Goal: Navigation & Orientation: Find specific page/section

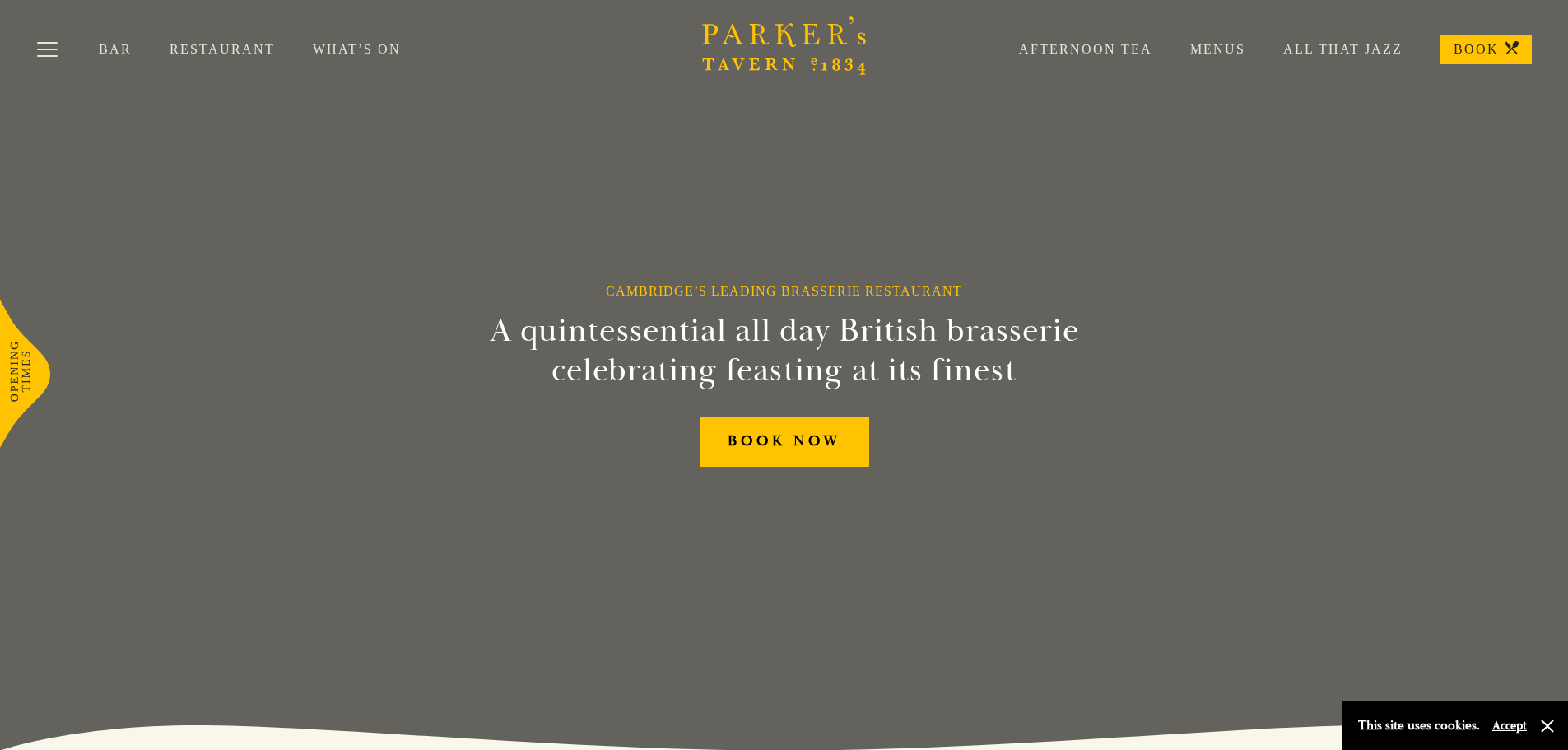
click at [1223, 46] on link "Menus" at bounding box center [1199, 49] width 93 height 16
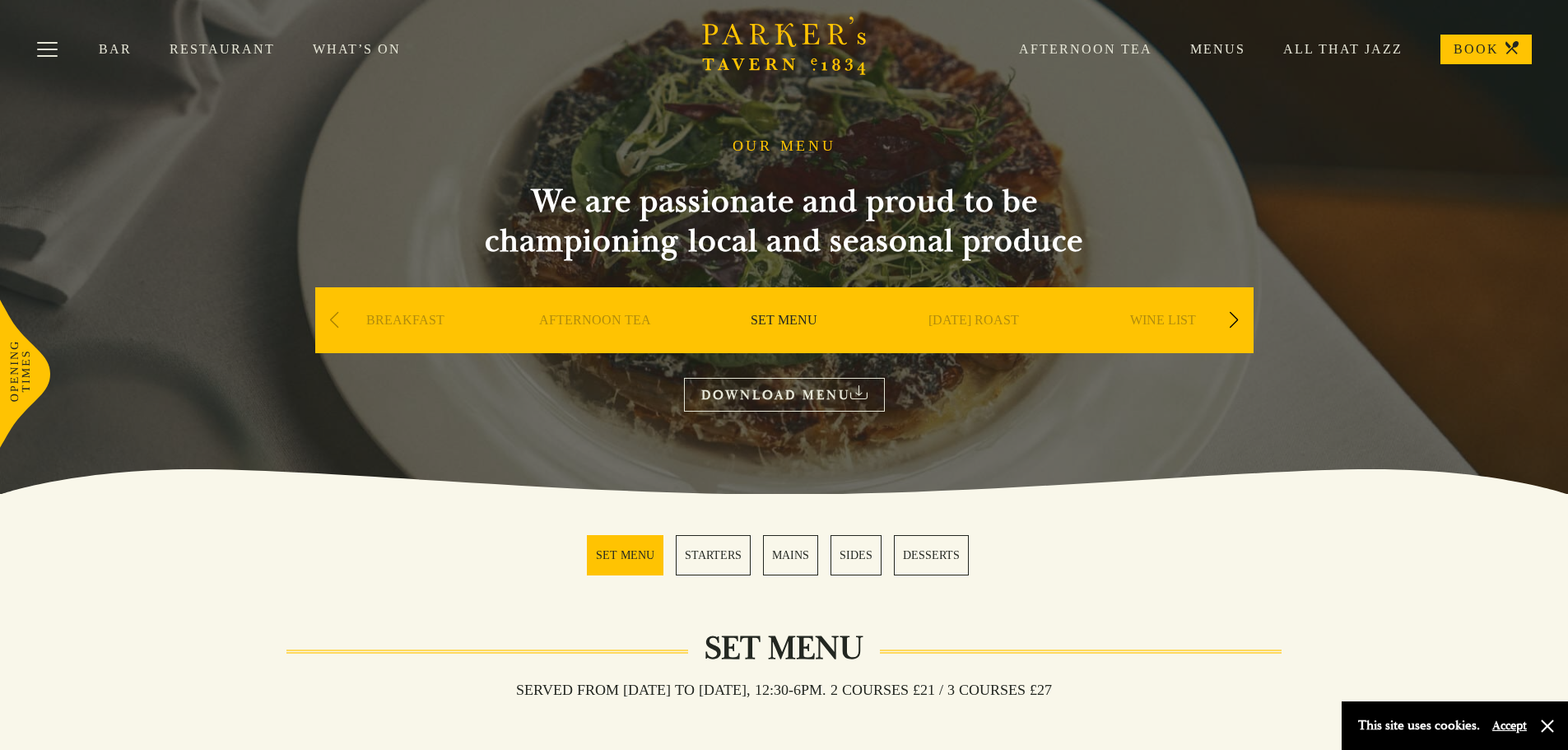
click at [922, 564] on link "DESSERTS" at bounding box center [931, 555] width 75 height 40
click at [242, 44] on link "Restaurant" at bounding box center [241, 49] width 143 height 16
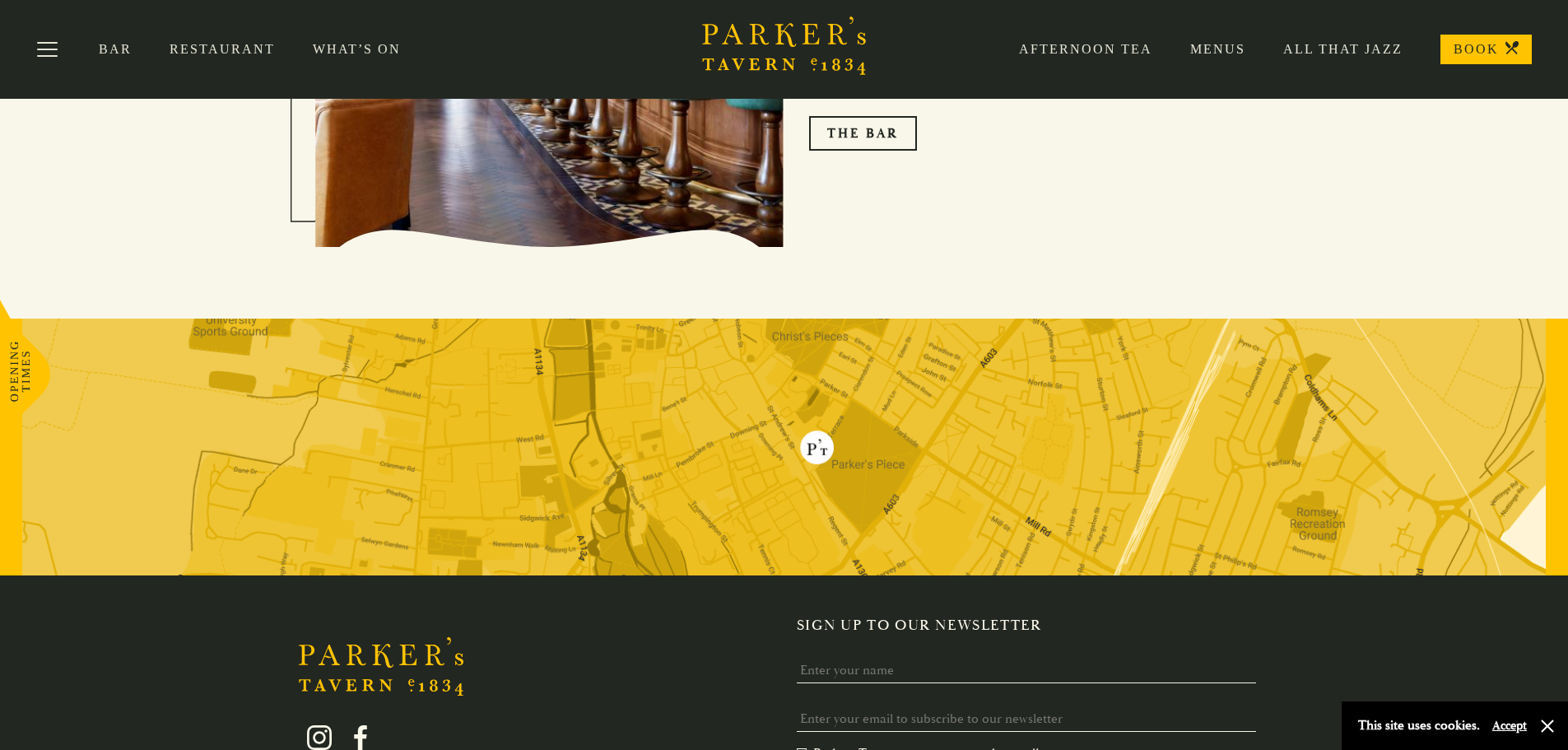
scroll to position [2799, 0]
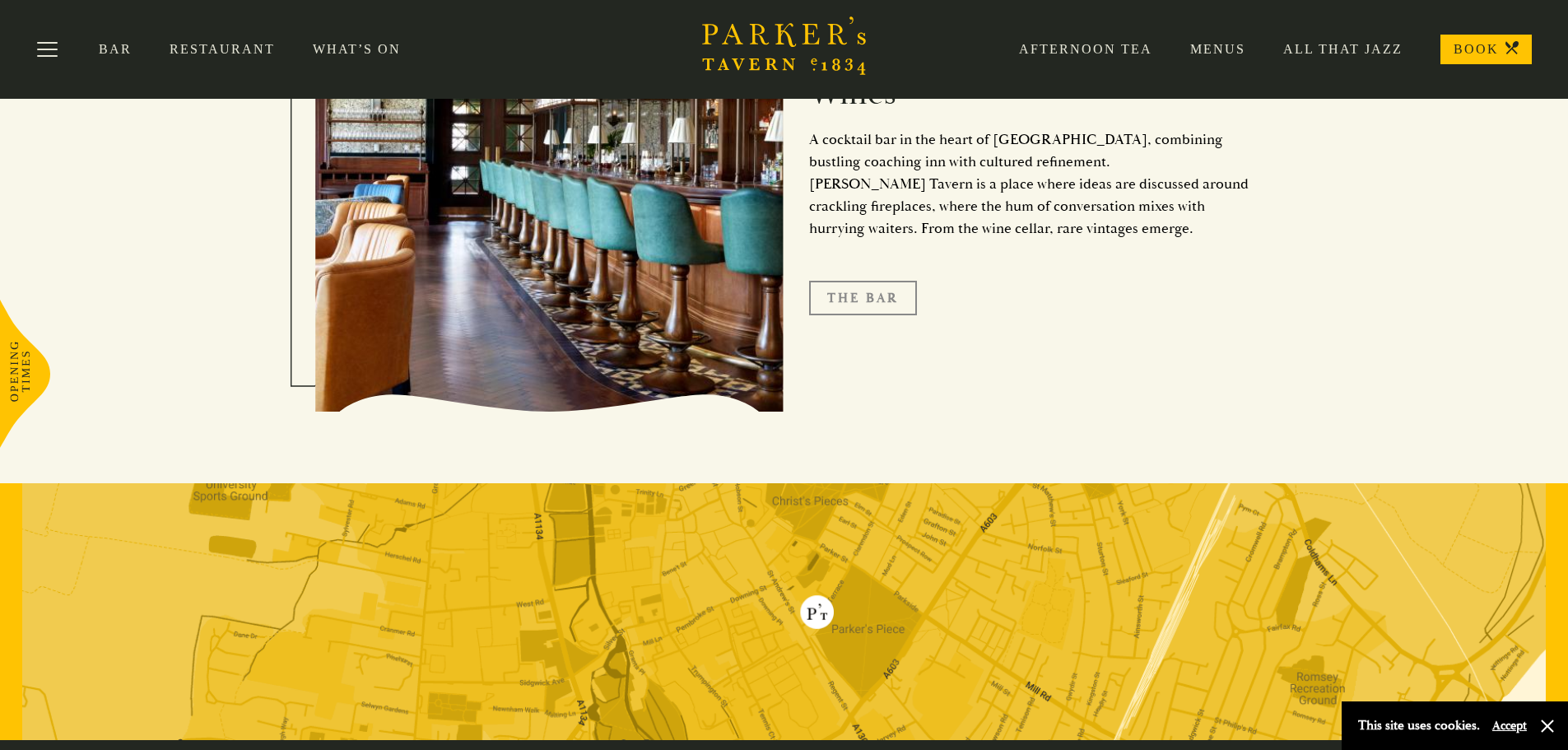
click at [880, 304] on link "The Bar" at bounding box center [863, 298] width 108 height 35
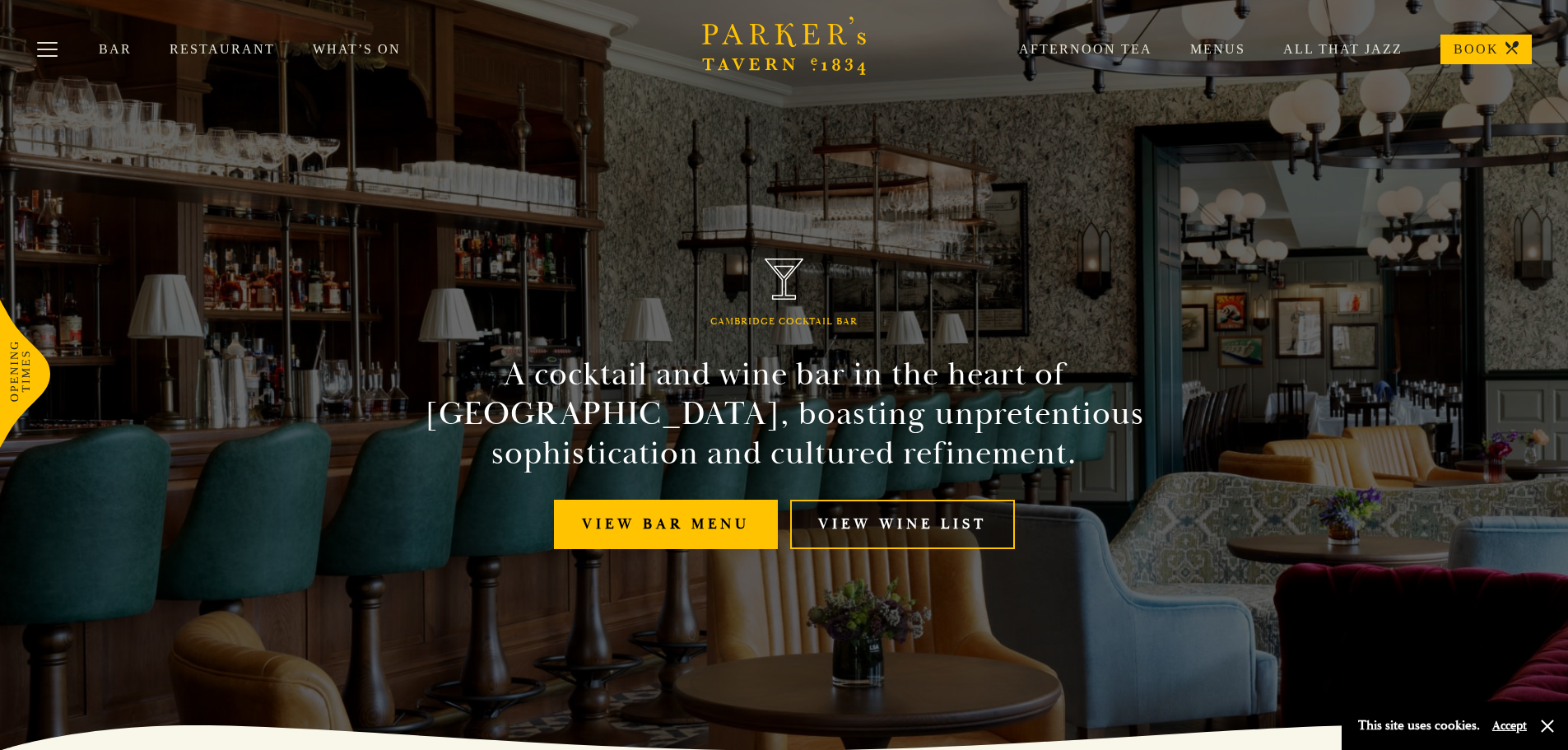
click at [942, 509] on link "View Wine List" at bounding box center [902, 524] width 225 height 50
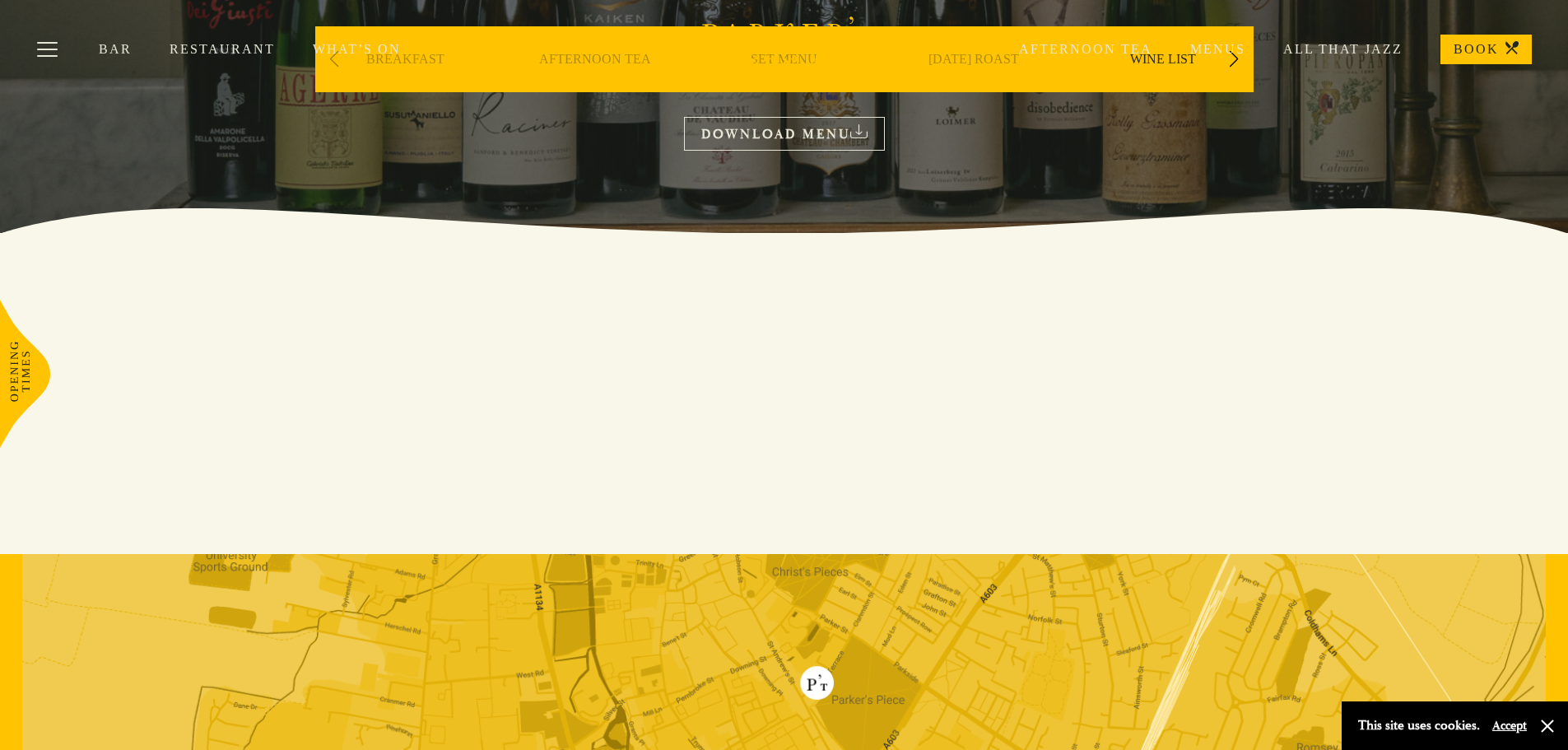
scroll to position [14, 0]
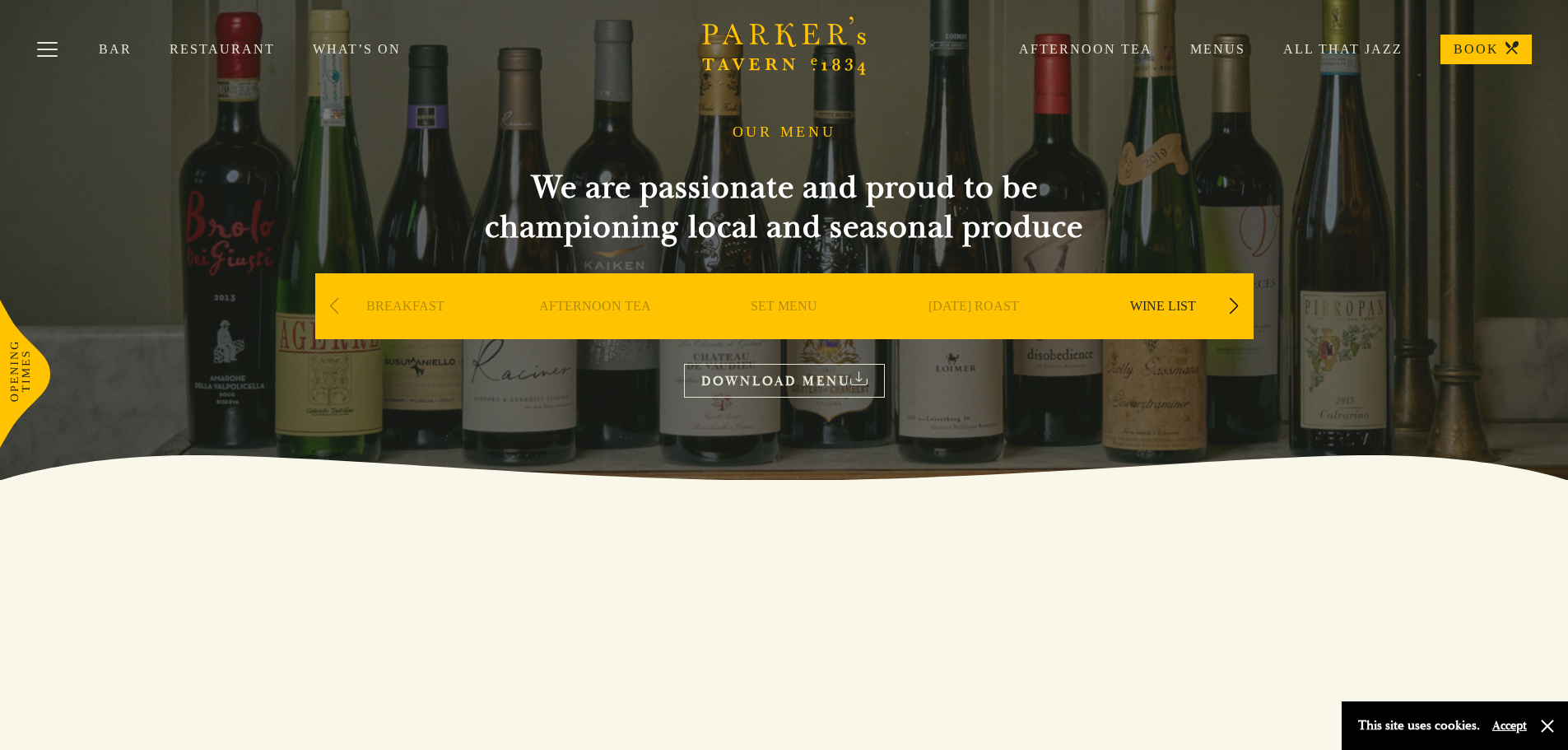
click at [828, 377] on link "DOWNLOAD MENU" at bounding box center [784, 380] width 200 height 34
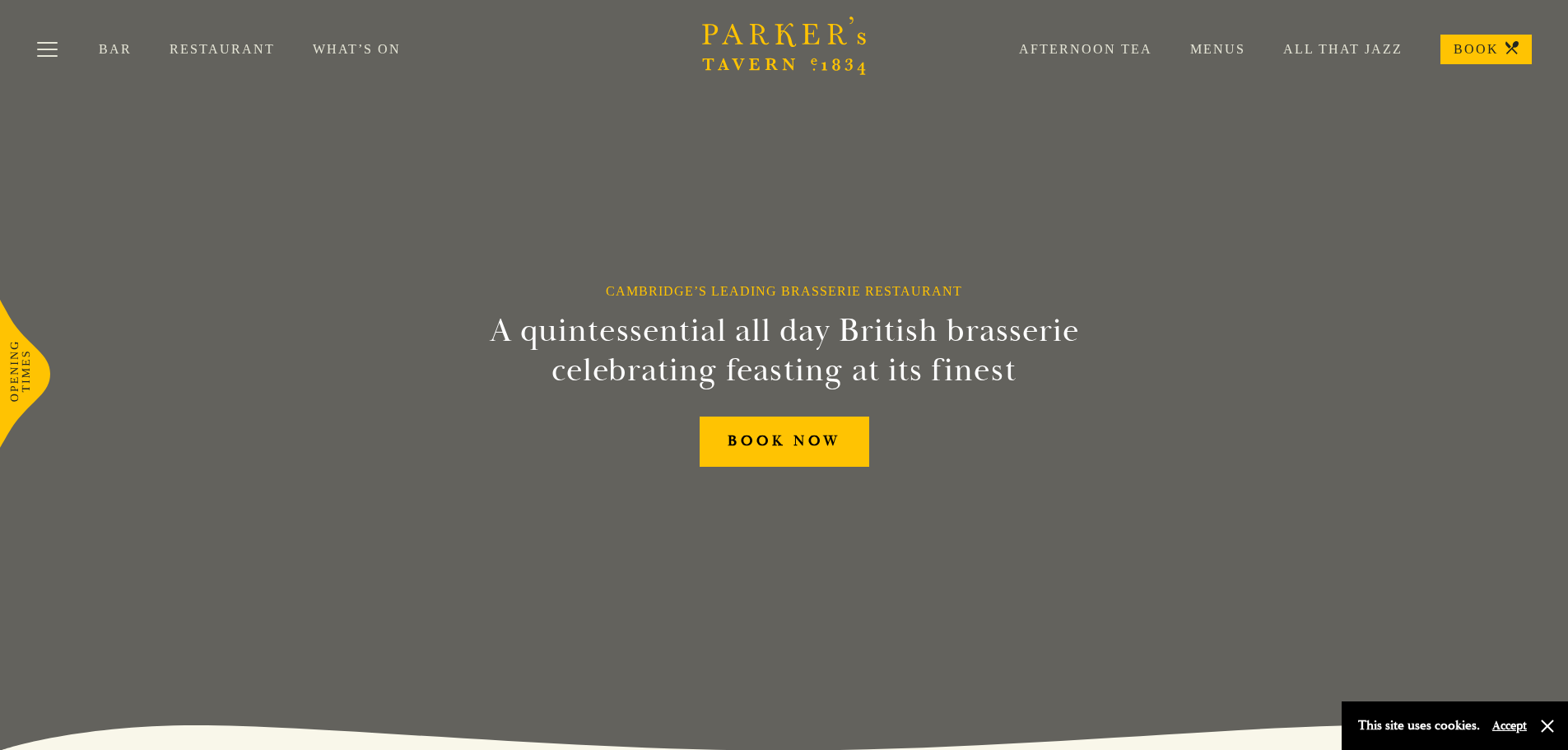
click at [118, 45] on link "Bar" at bounding box center [134, 49] width 71 height 16
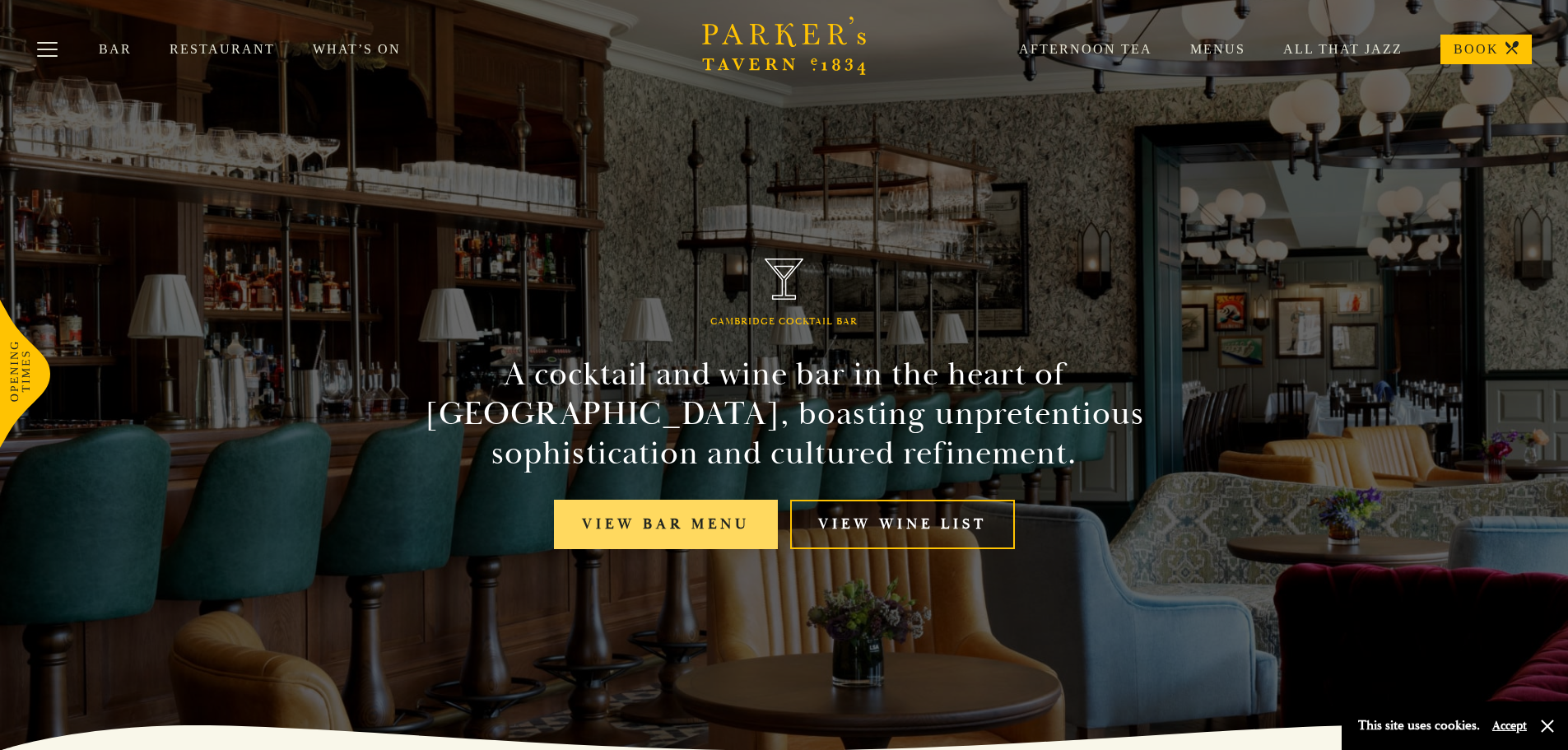
click at [655, 524] on link "View bar menu" at bounding box center [666, 524] width 224 height 50
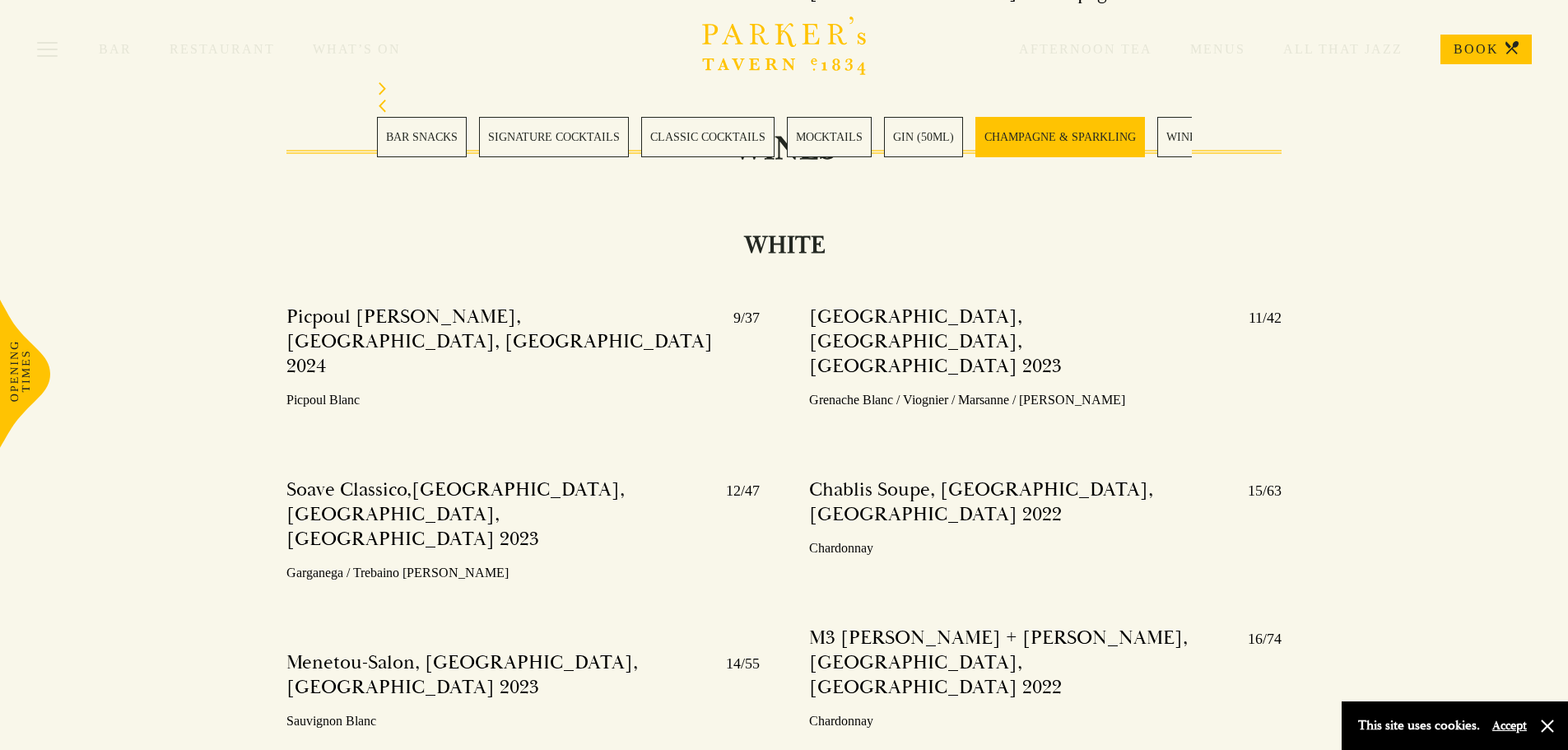
scroll to position [4198, 0]
